Goal: Information Seeking & Learning: Learn about a topic

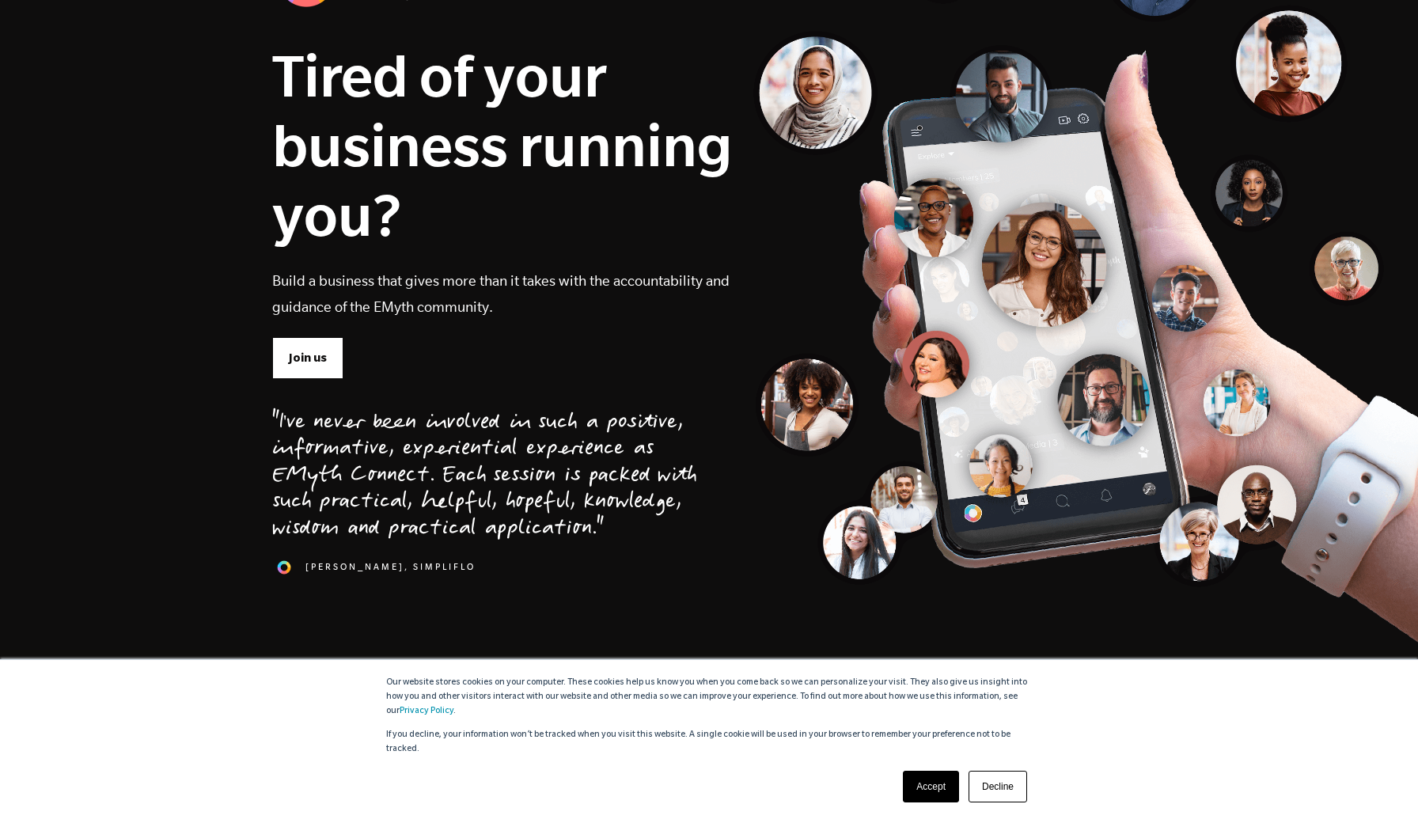
scroll to position [150, 0]
click at [315, 367] on link "Join us" at bounding box center [307, 356] width 71 height 41
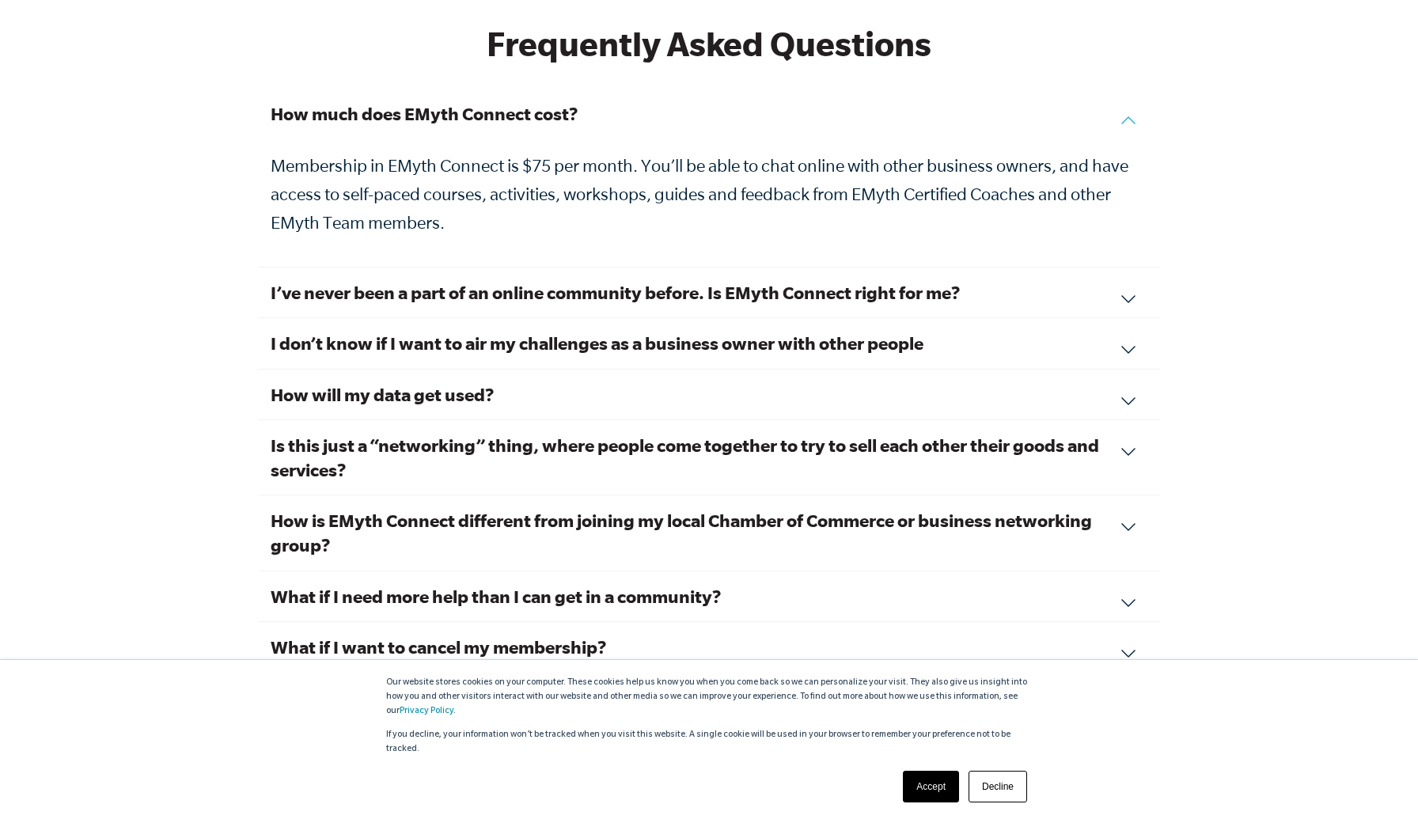
scroll to position [5374, 0]
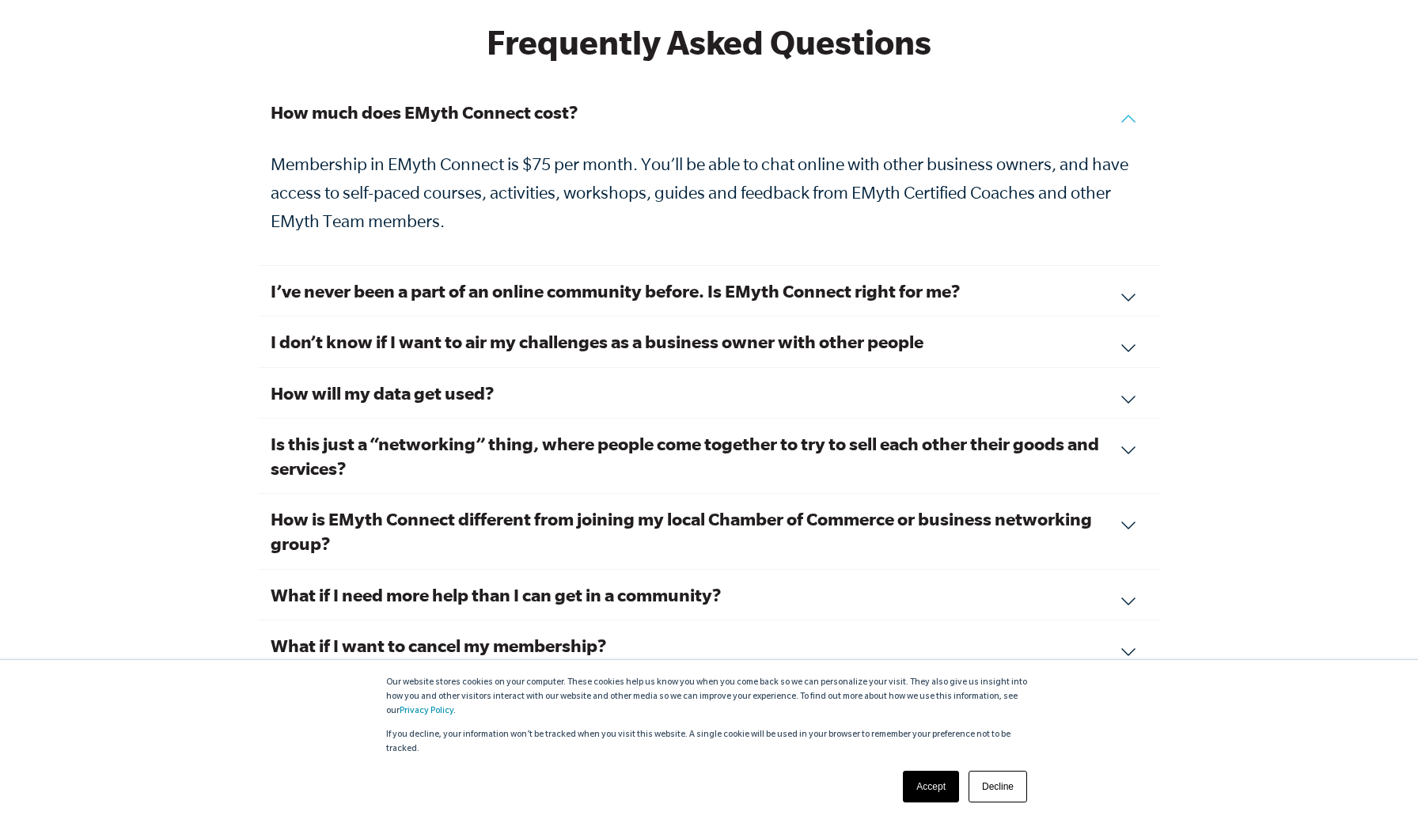
click at [1124, 266] on div "I’ve never been a part of an online community before. Is EMyth Connect right fo…" at bounding box center [709, 291] width 902 height 51
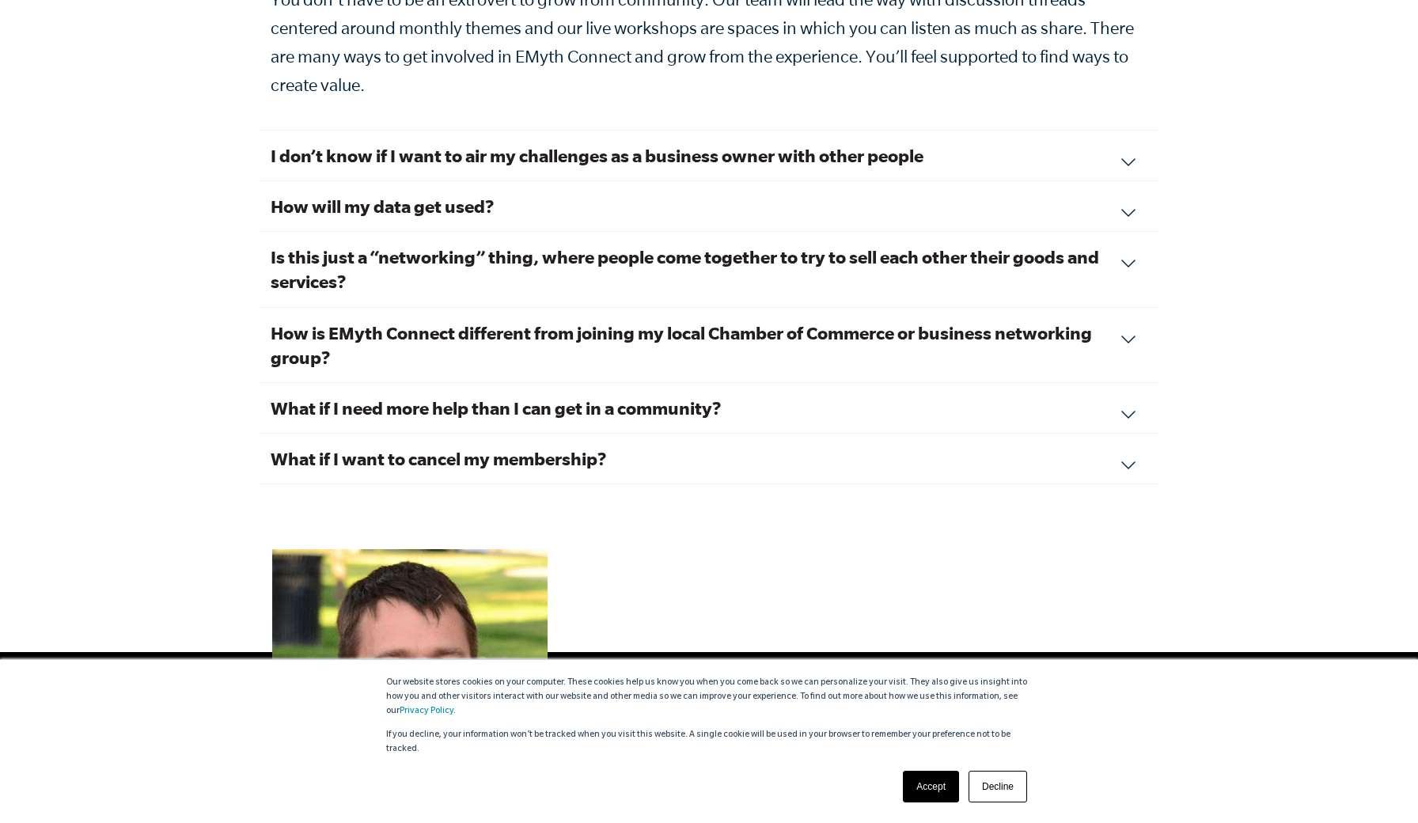
scroll to position [5700, 0]
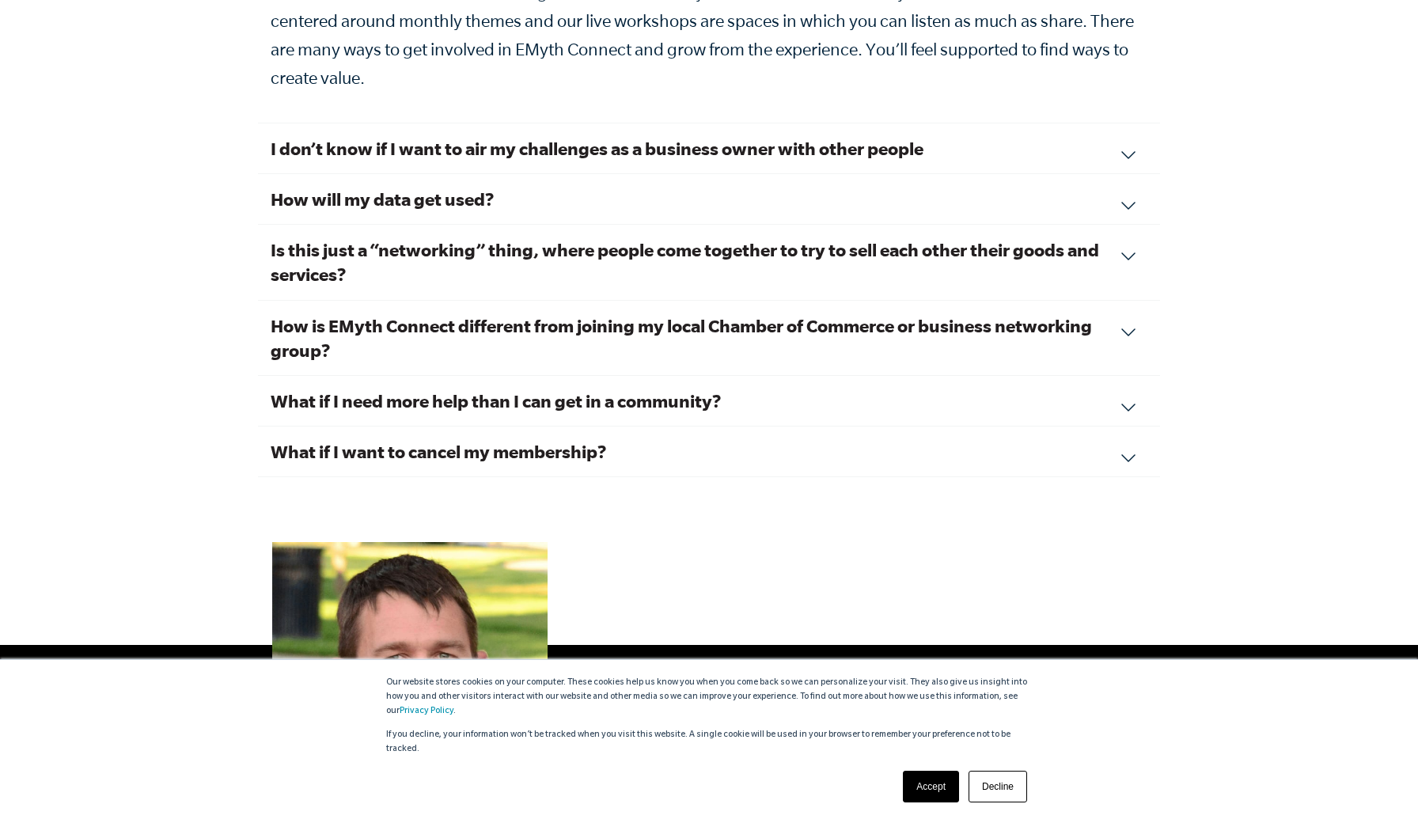
click at [1122, 123] on div "I don’t know if I want to air my challenges as a business owner with other peop…" at bounding box center [709, 148] width 902 height 51
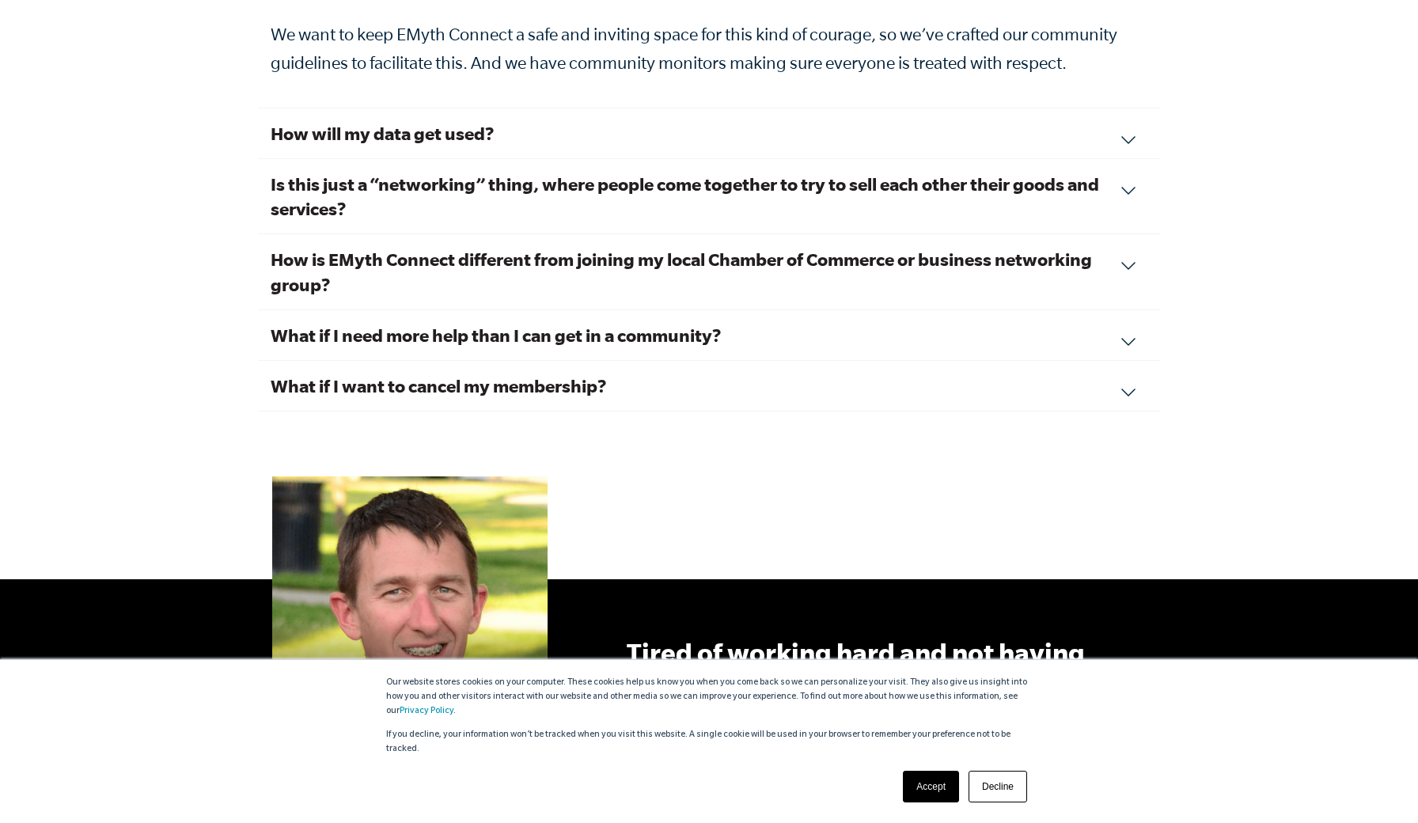
scroll to position [5889, 0]
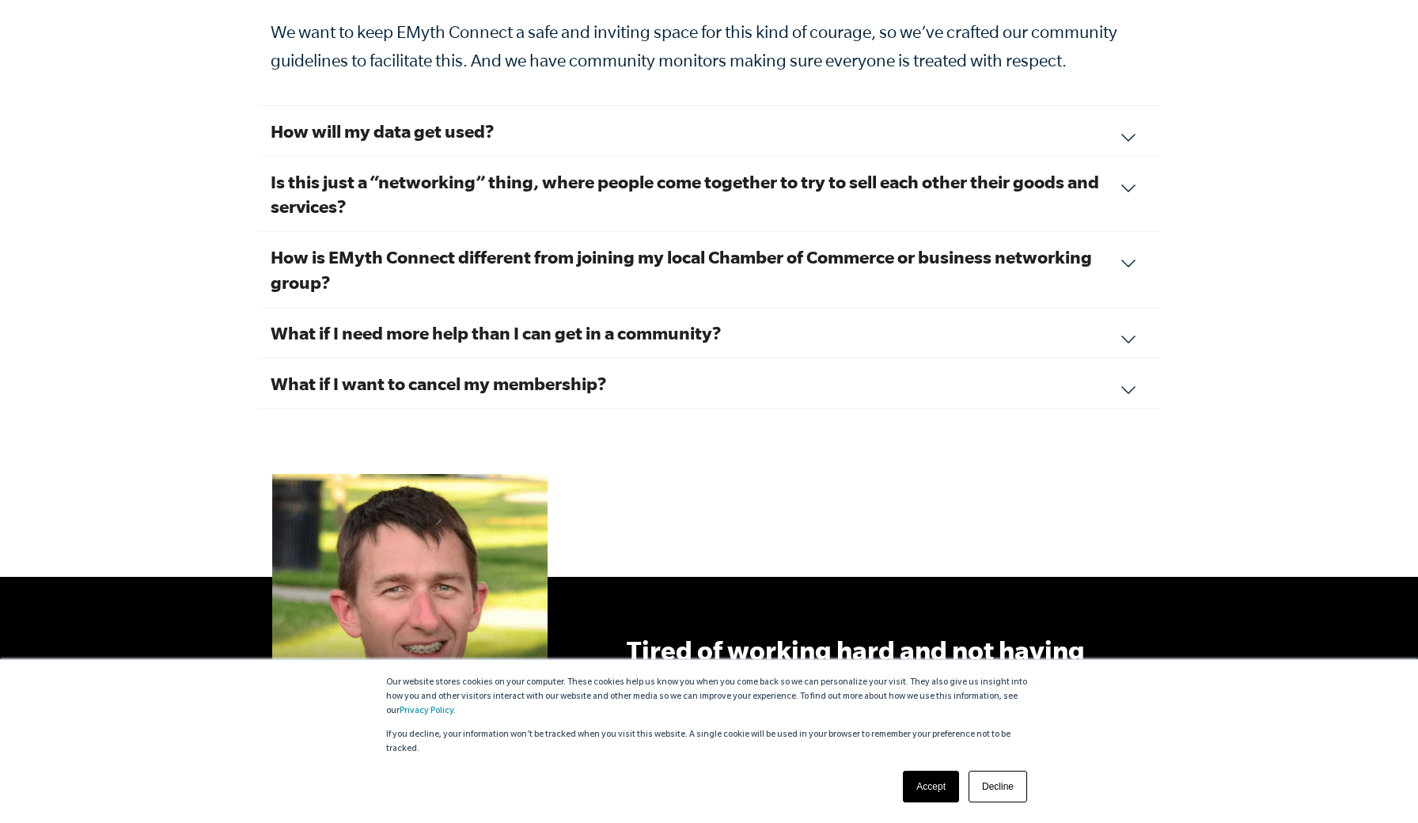
click at [1123, 106] on div "How will my data get used? What you share in EMyth Connect is personal and priv…" at bounding box center [709, 131] width 902 height 51
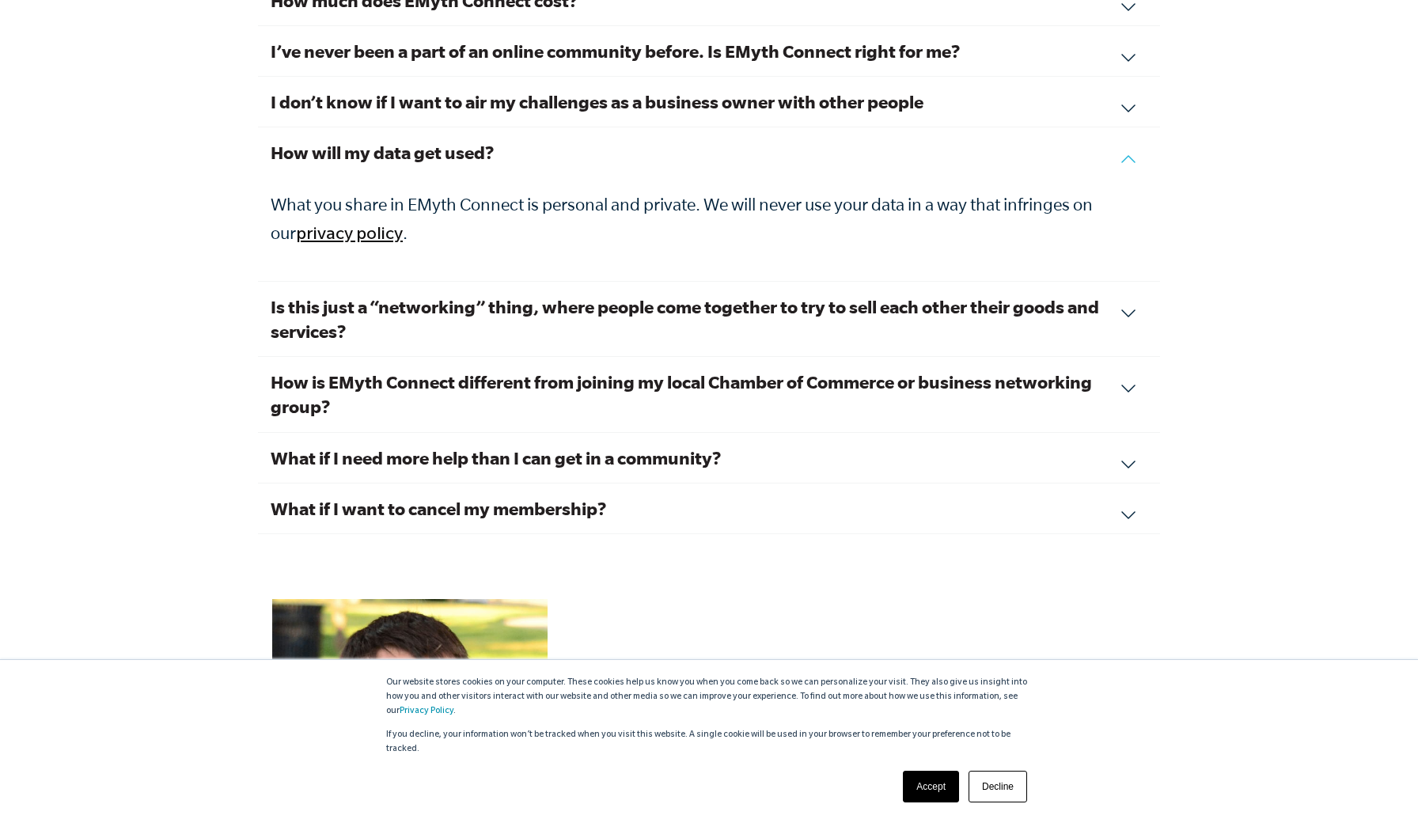
scroll to position [5497, 0]
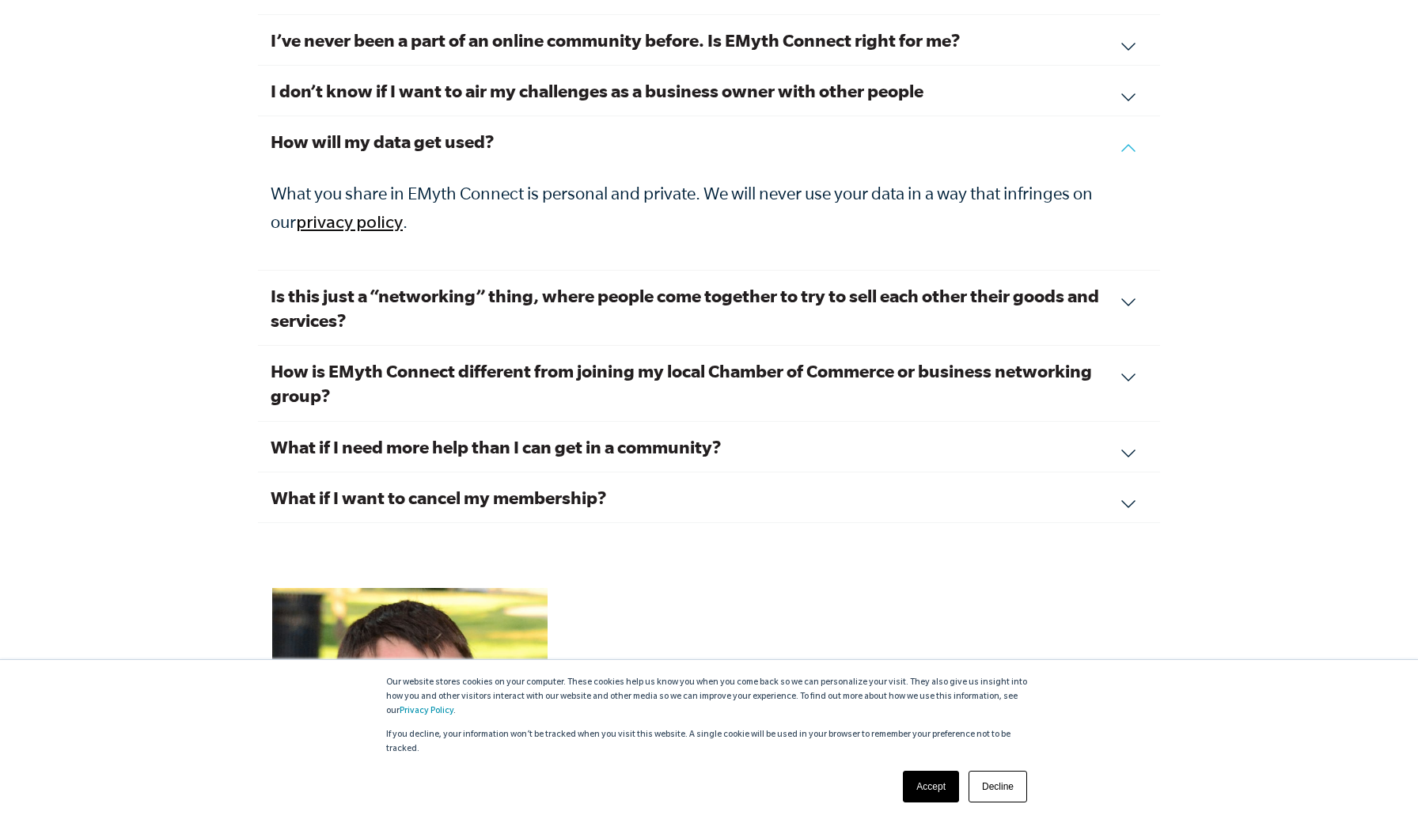
click at [1121, 272] on div "Is this just a “networking” thing, where people come together to try to sell ea…" at bounding box center [709, 308] width 902 height 75
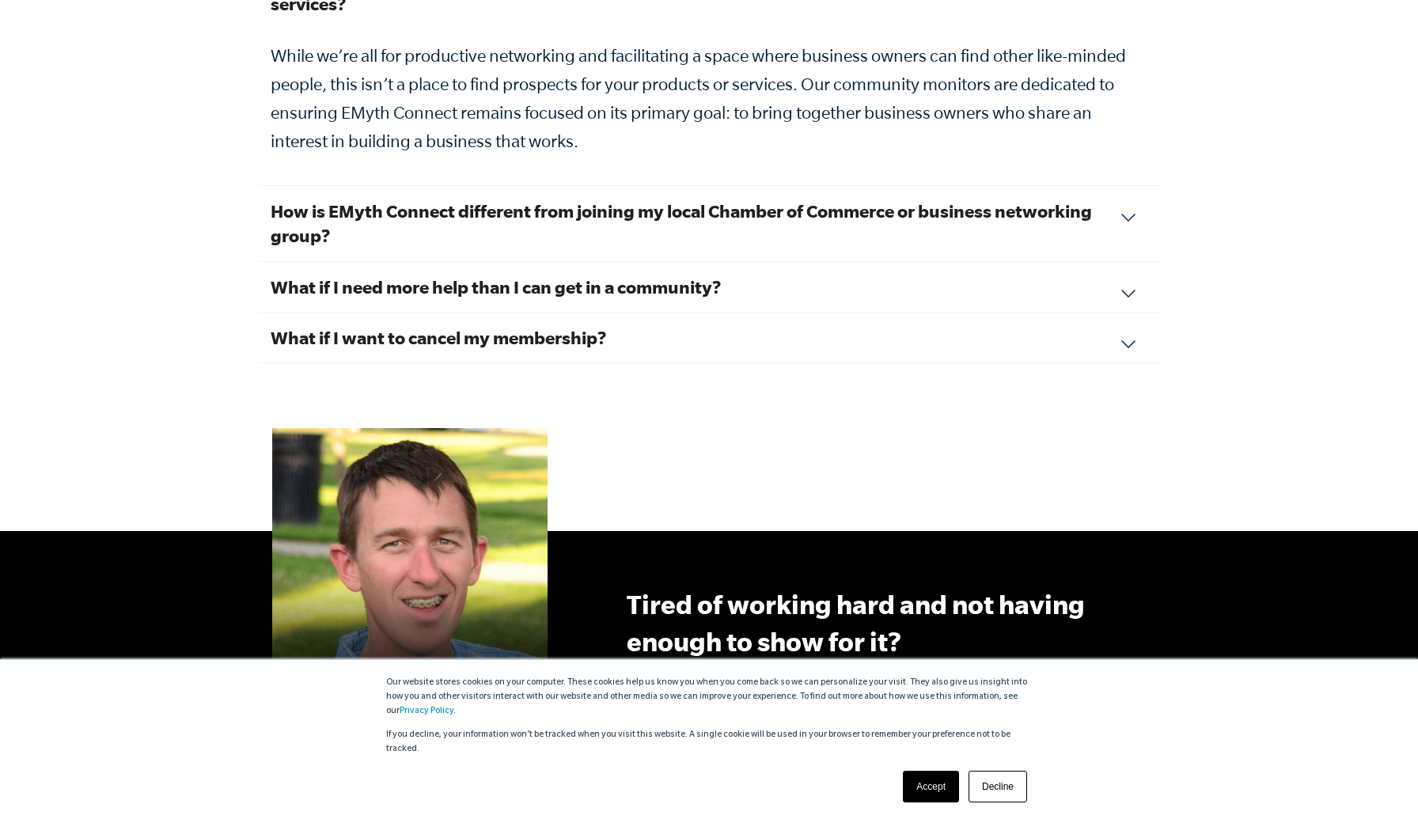
scroll to position [5710, 0]
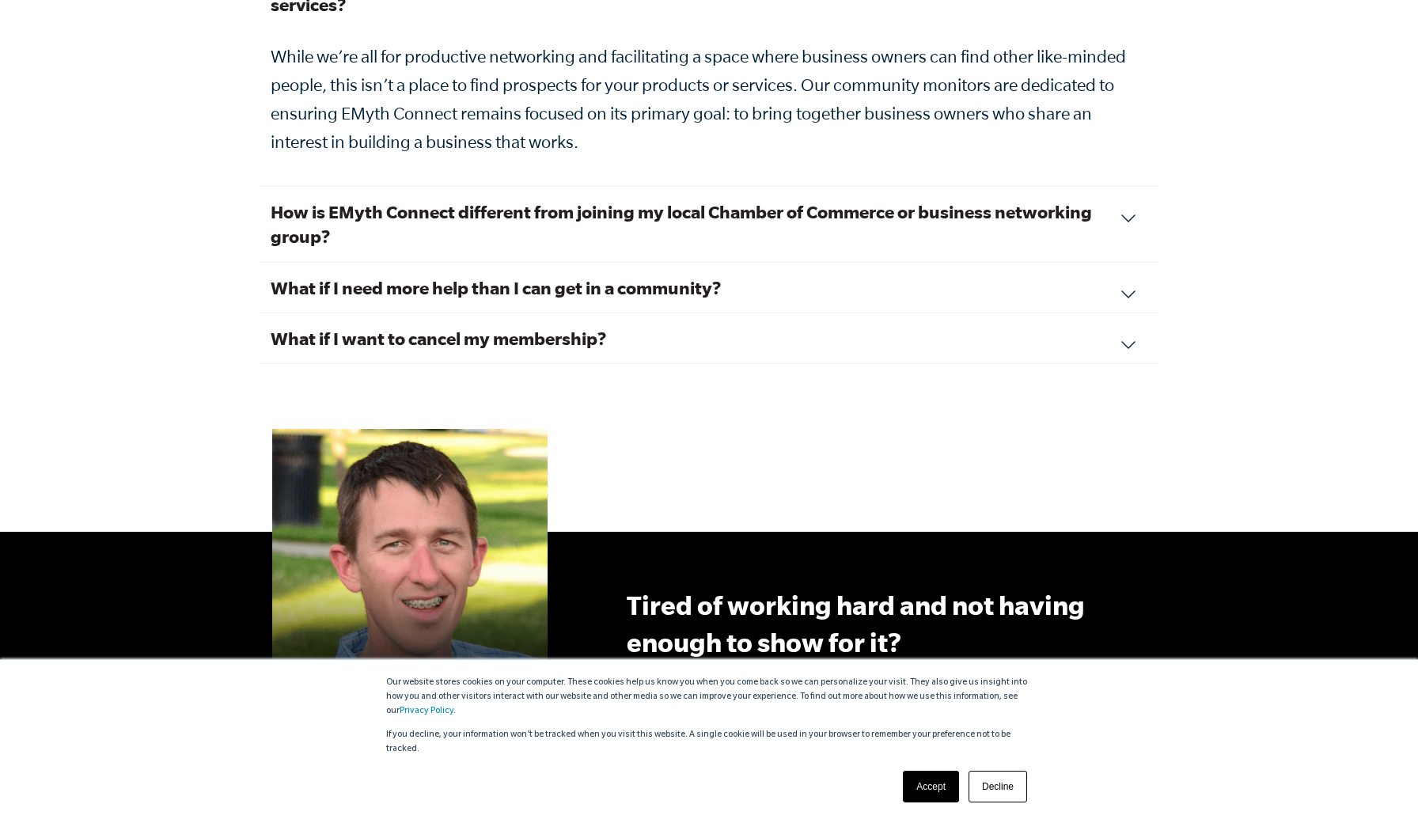
click at [1130, 188] on div "How is EMyth Connect different from joining my local Chamber of Commerce or bus…" at bounding box center [709, 224] width 902 height 75
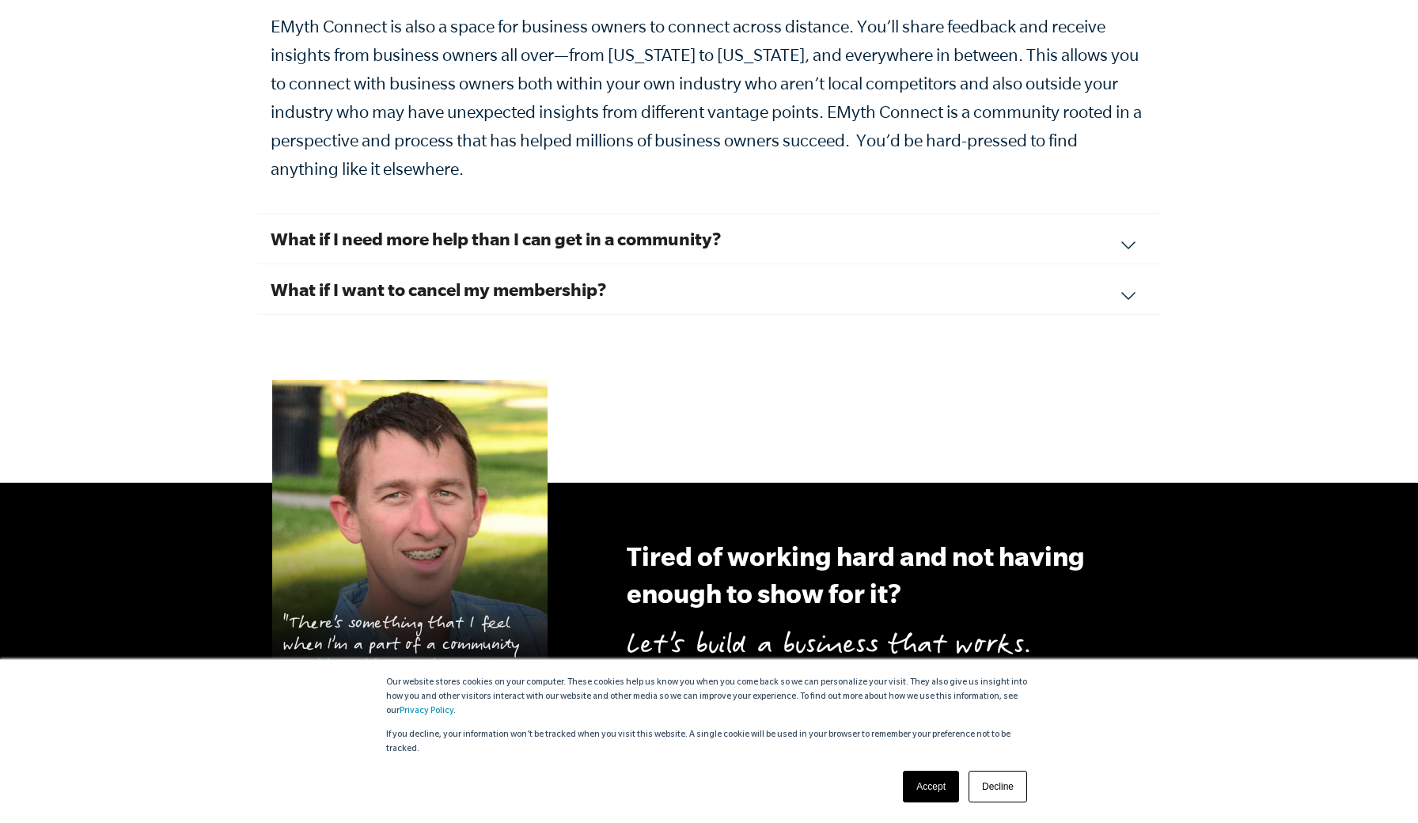
scroll to position [6008, 0]
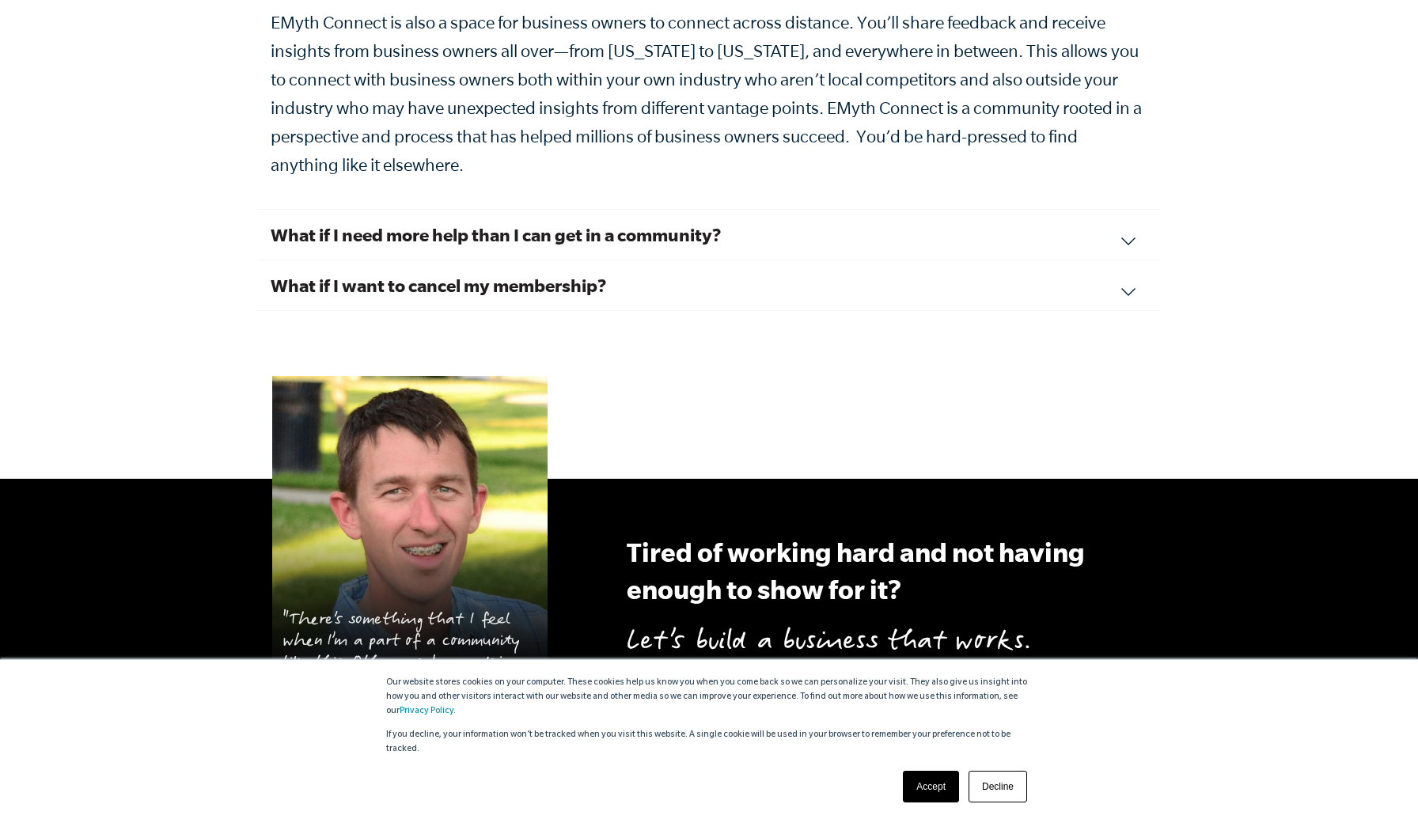
click at [1135, 210] on div "What if I need more help than I can get in a community? EMyth Connect is the fi…" at bounding box center [709, 235] width 902 height 51
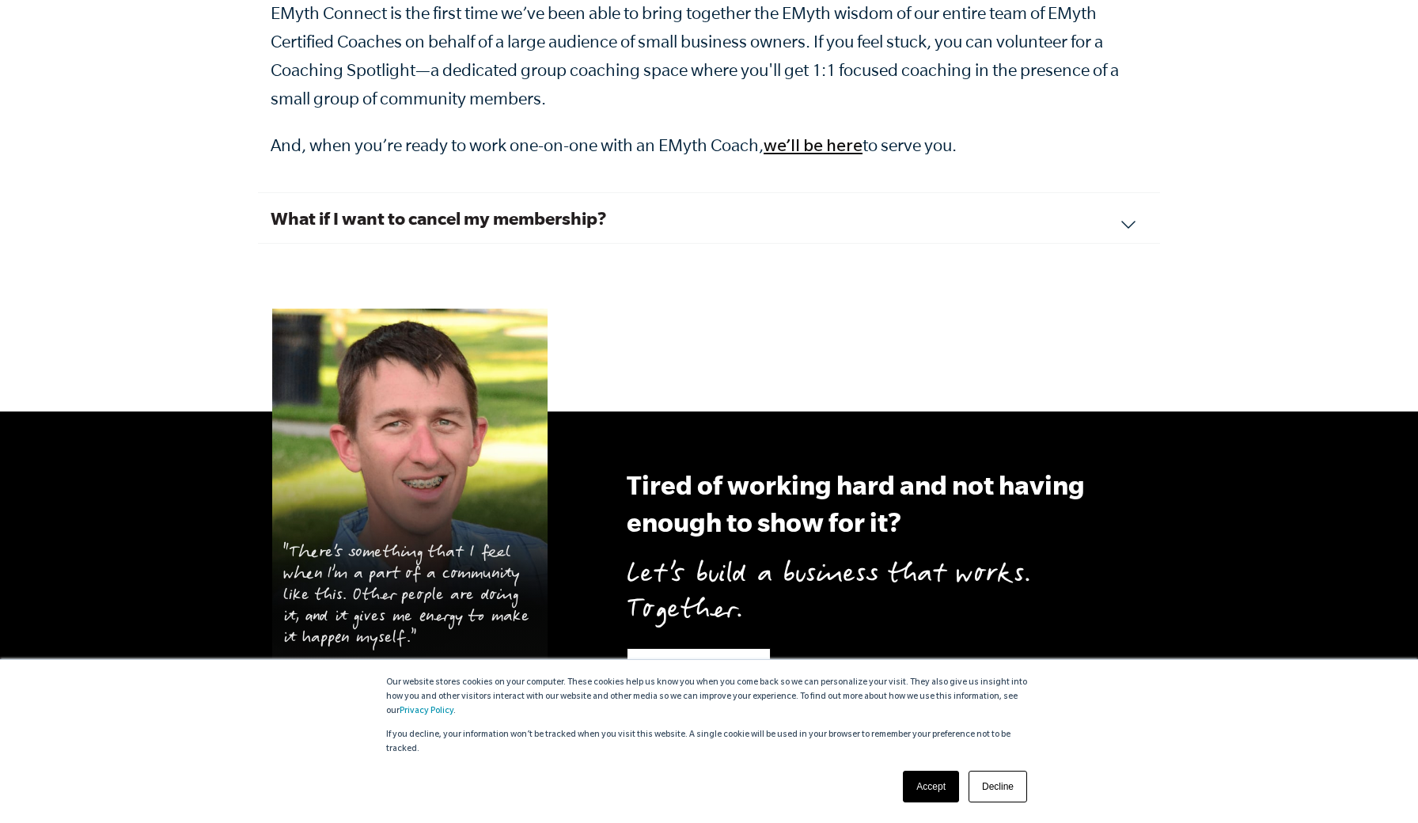
scroll to position [5894, 0]
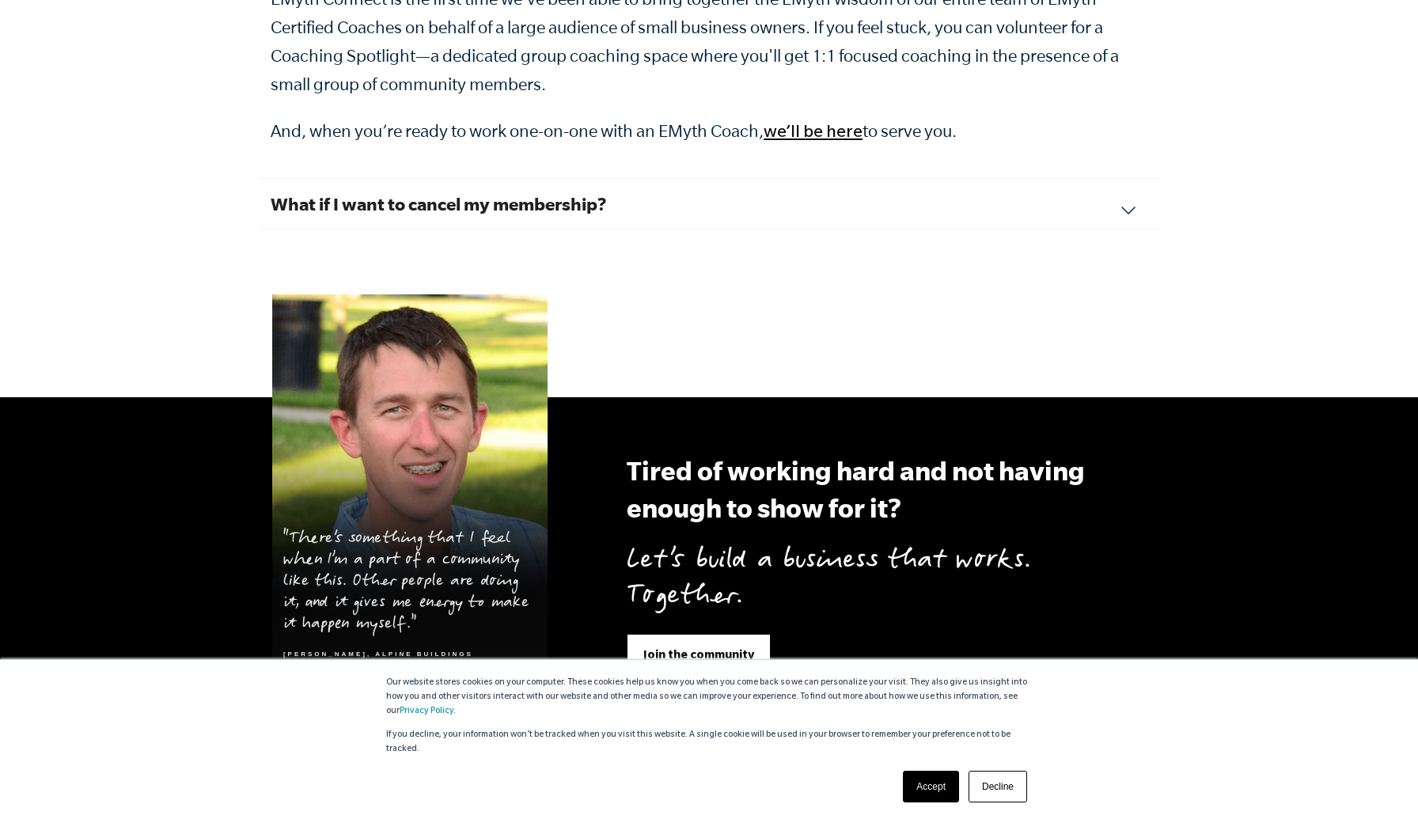
click at [1127, 179] on div "What if I want to cancel my membership? We hope you feel the value of your conn…" at bounding box center [709, 204] width 902 height 51
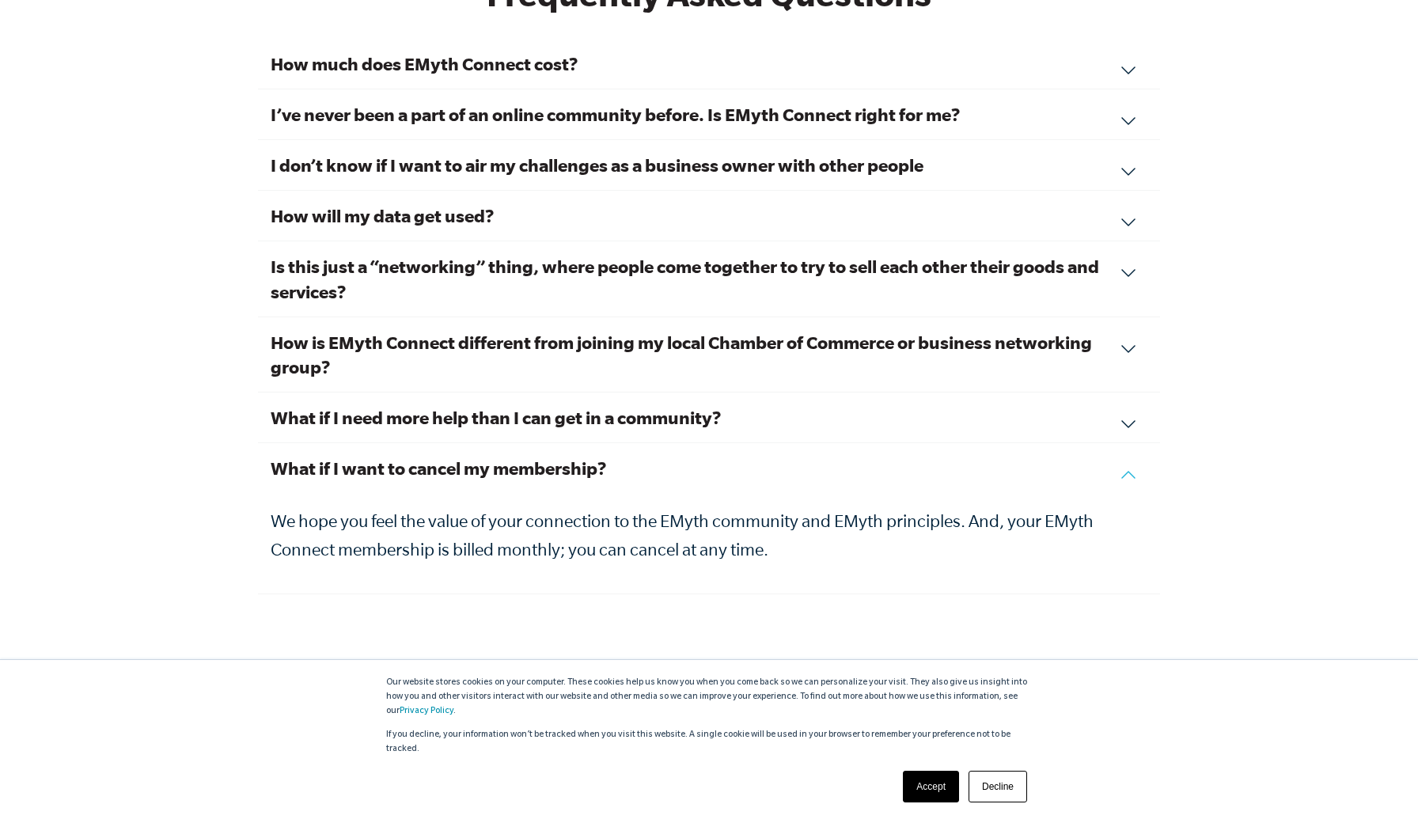
scroll to position [5410, 0]
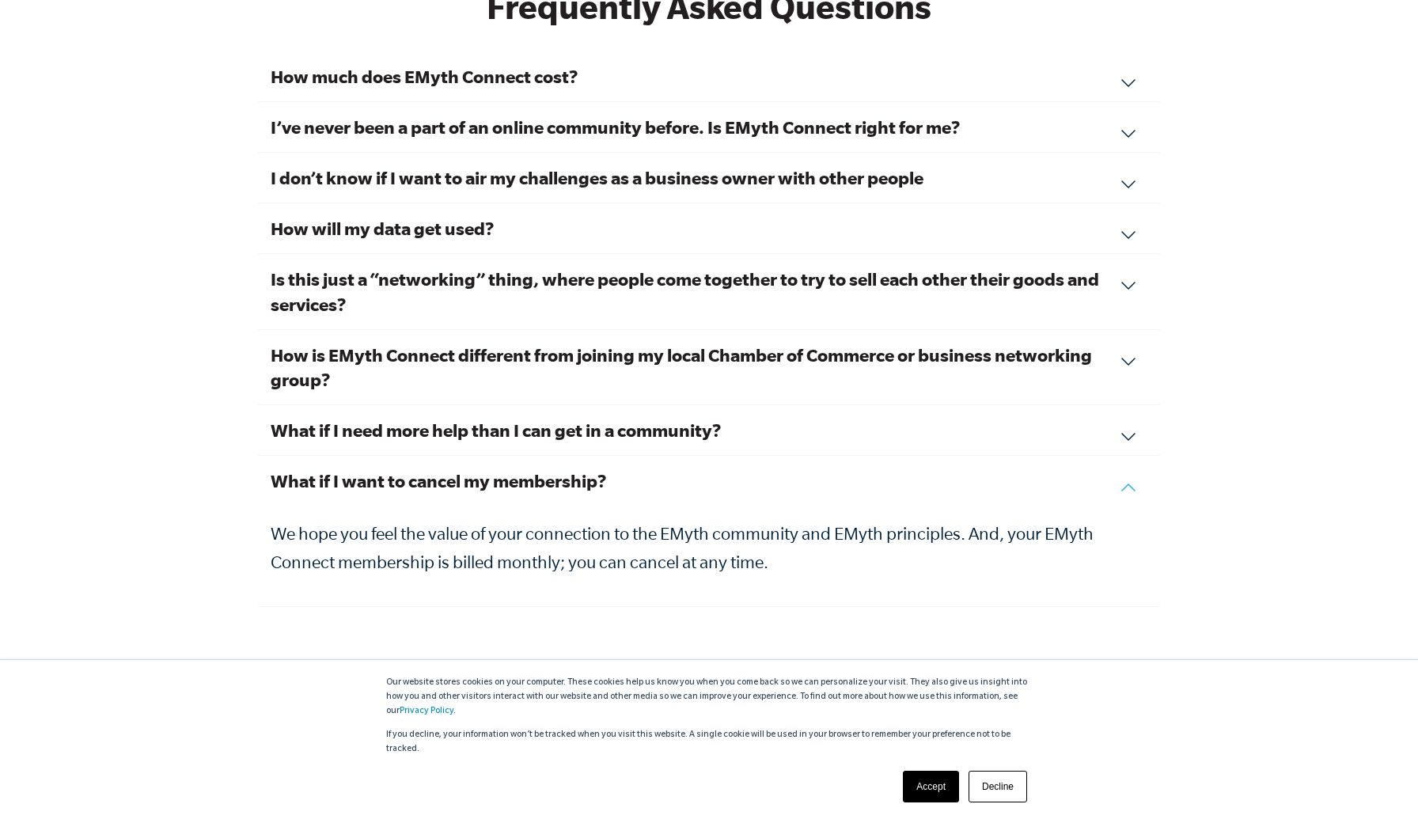
click at [1126, 405] on div "What if I need more help than I can get in a community? EMyth Connect is the fi…" at bounding box center [709, 430] width 902 height 51
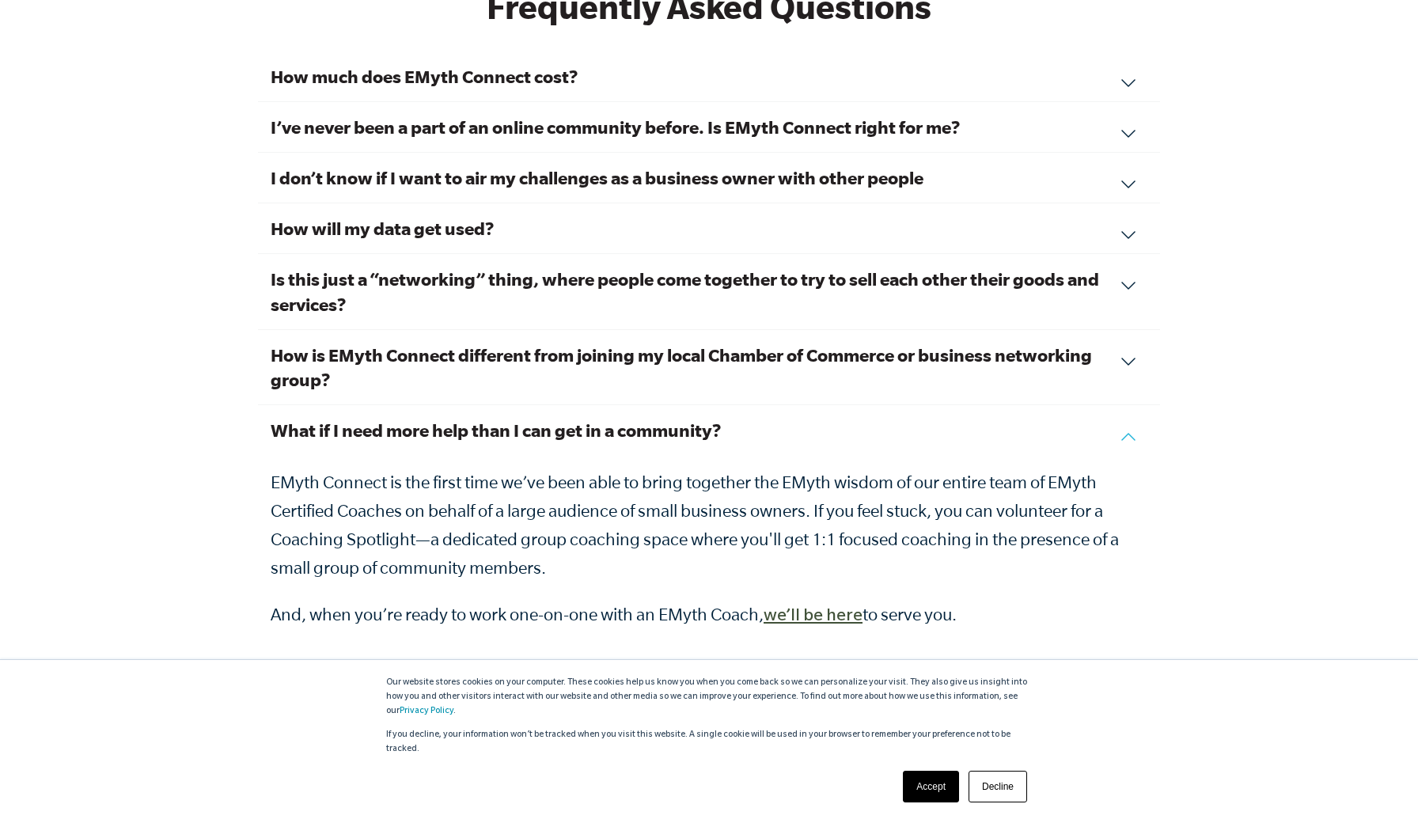
click at [803, 608] on link "we’ll be here" at bounding box center [813, 617] width 99 height 19
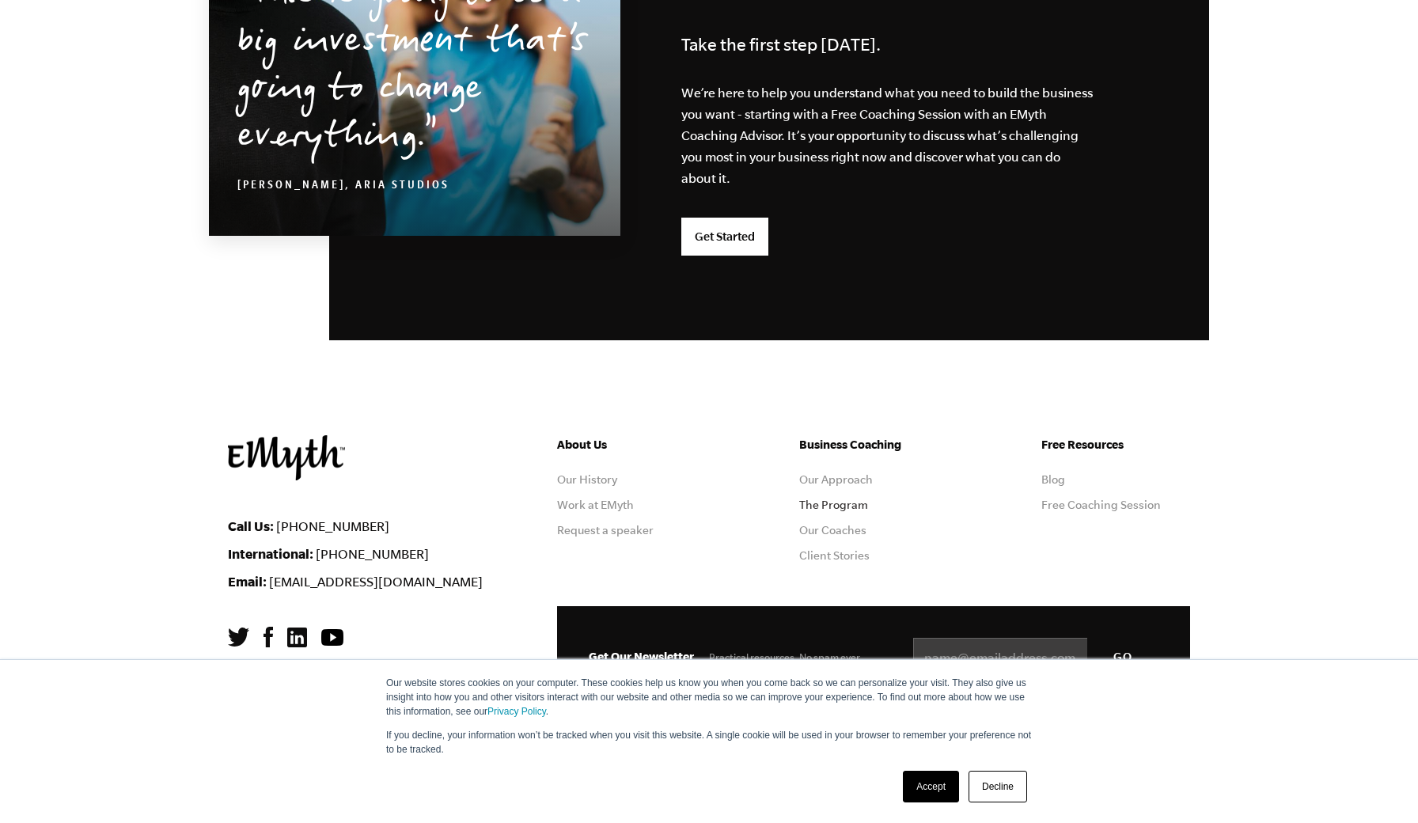
scroll to position [4055, 0]
click at [848, 505] on link "The Program" at bounding box center [833, 505] width 69 height 13
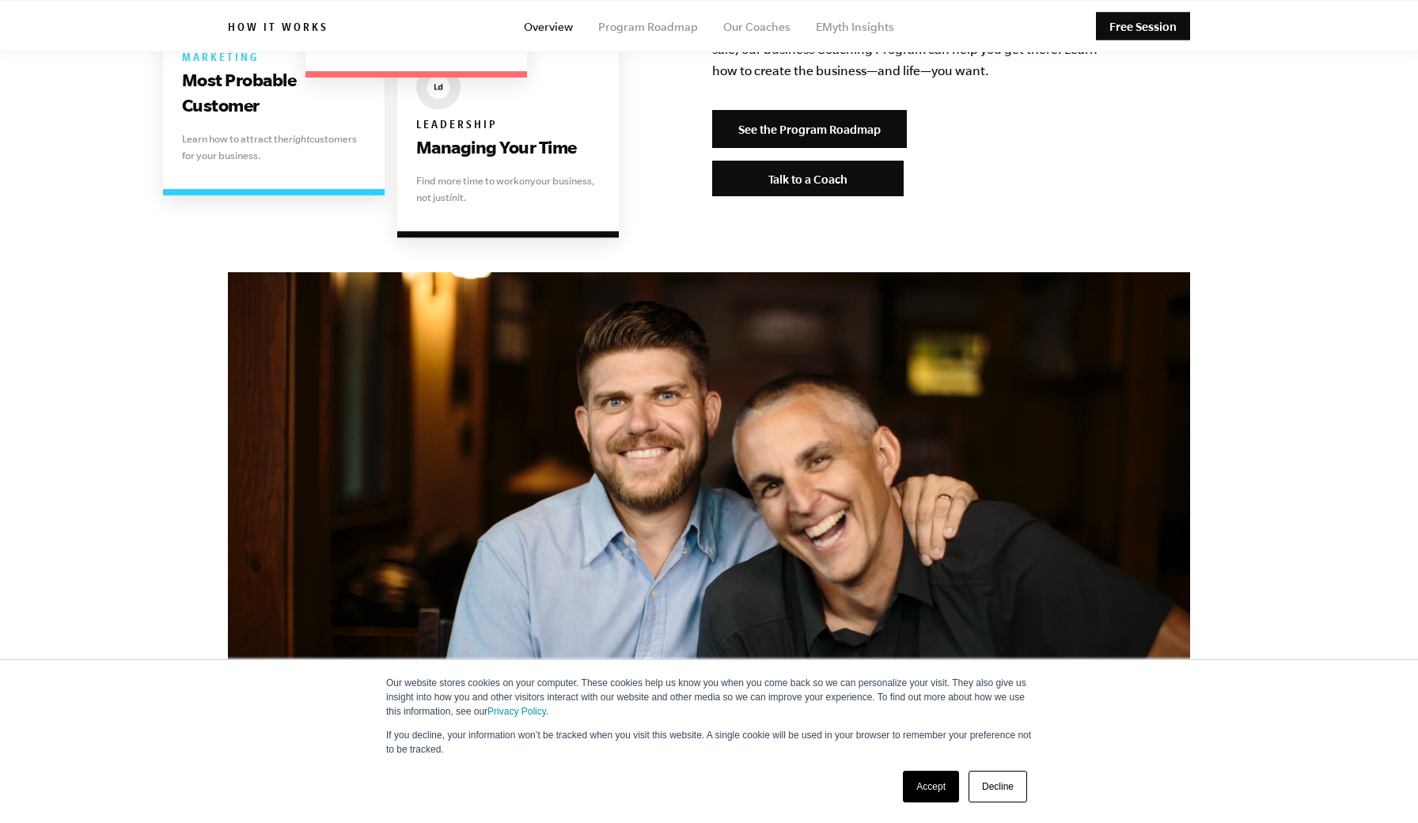
scroll to position [3282, 0]
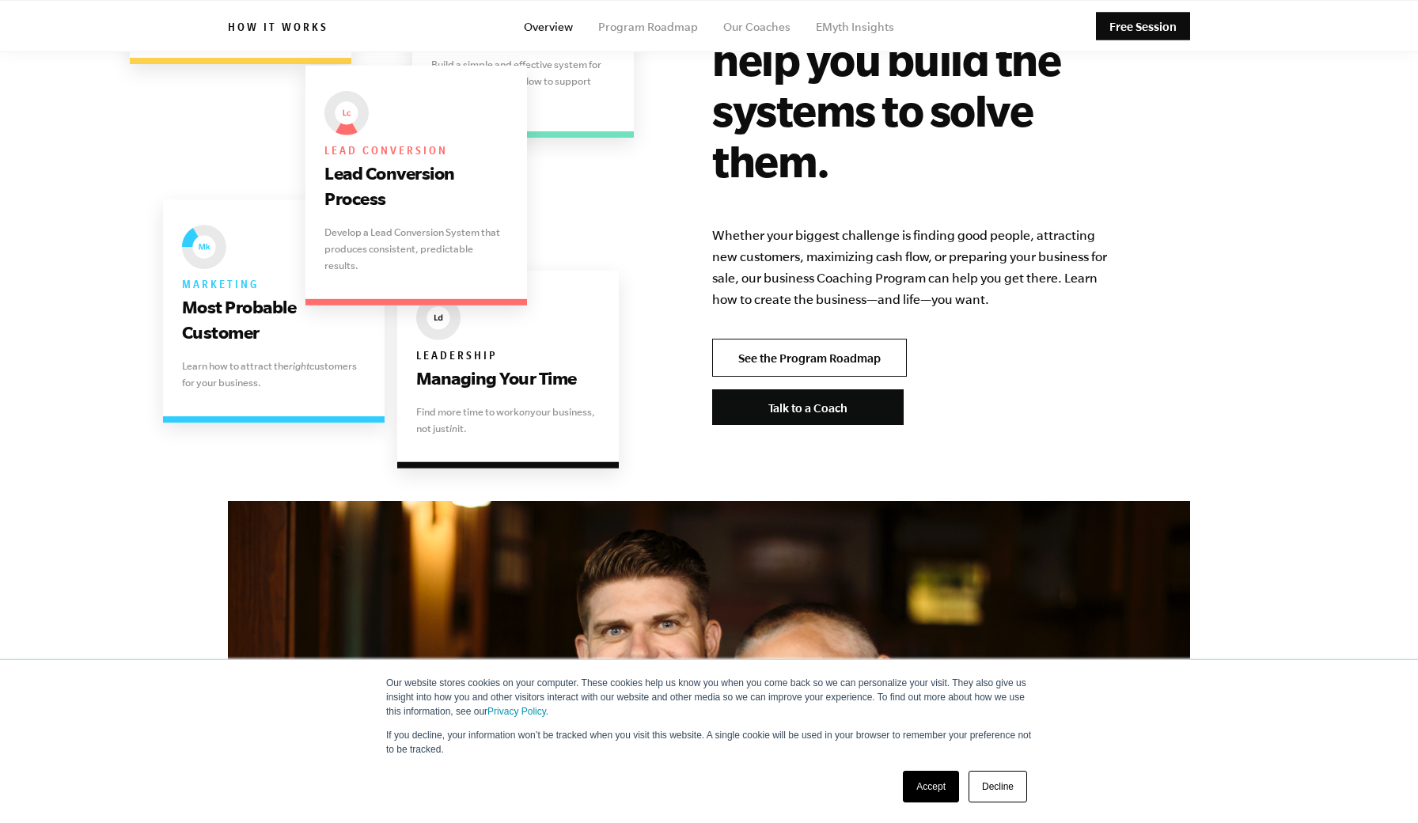
click at [813, 339] on link "See the Program Roadmap" at bounding box center [809, 358] width 195 height 38
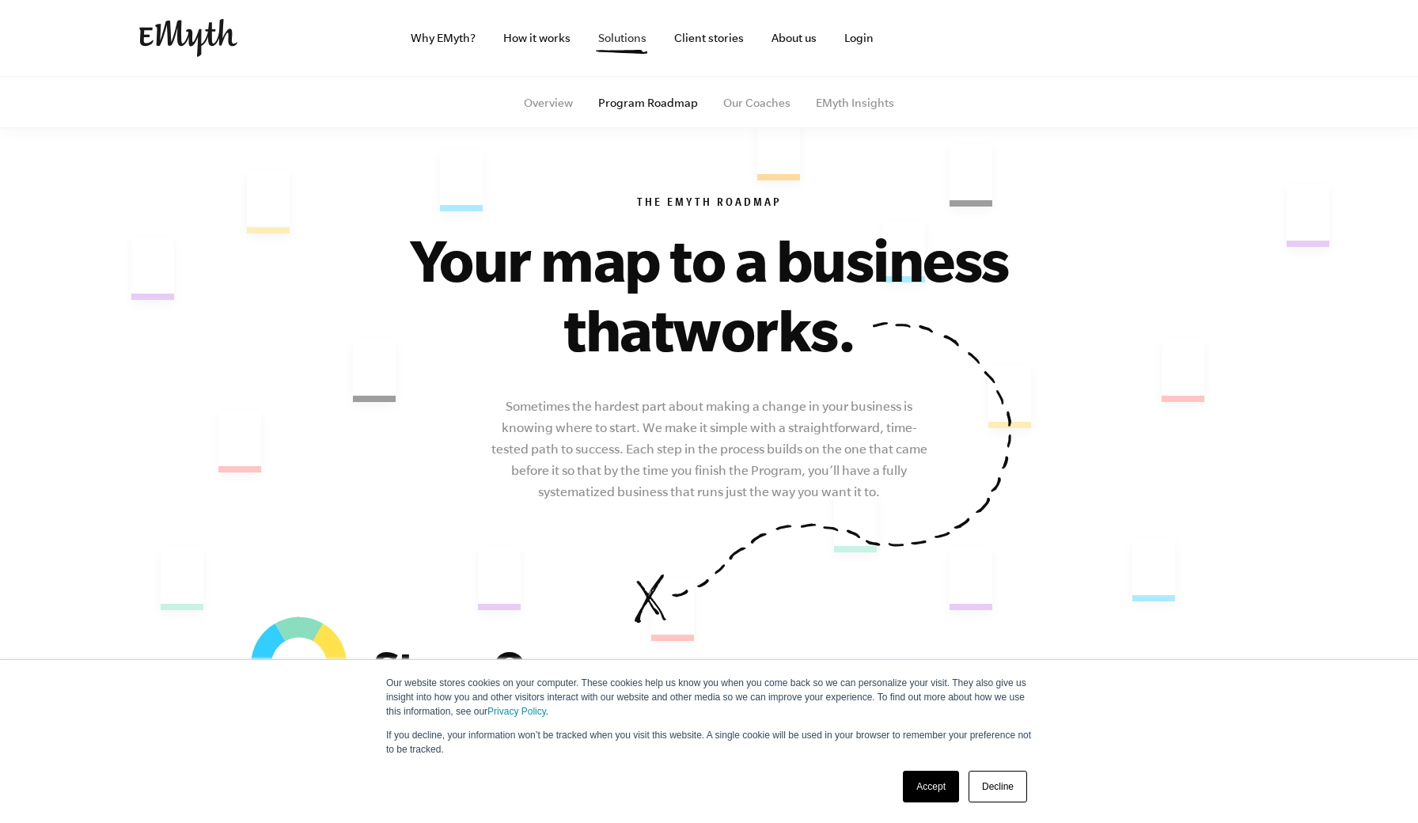
click at [620, 42] on link "Solutions" at bounding box center [623, 38] width 74 height 76
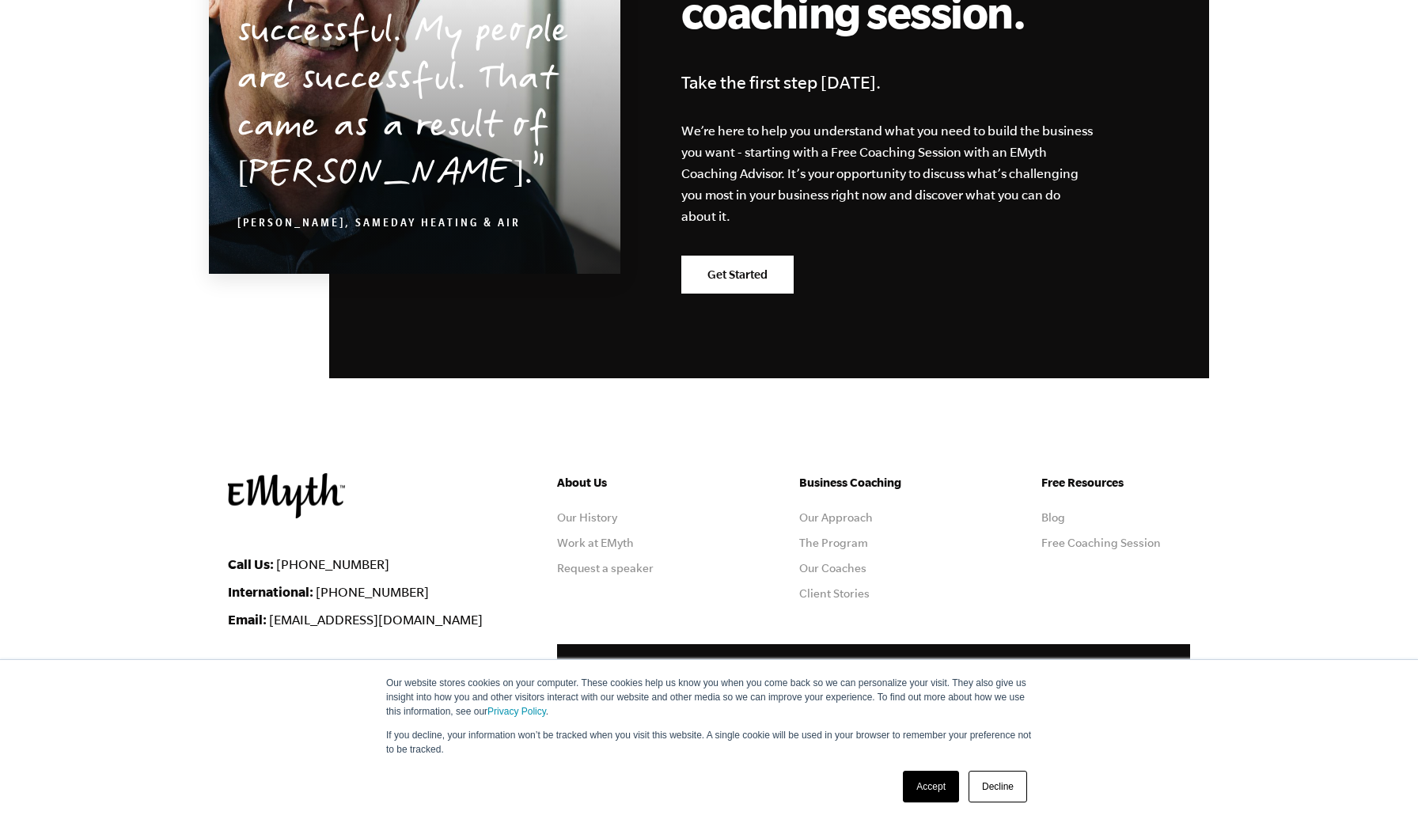
scroll to position [2701, 0]
